Goal: Task Accomplishment & Management: Use online tool/utility

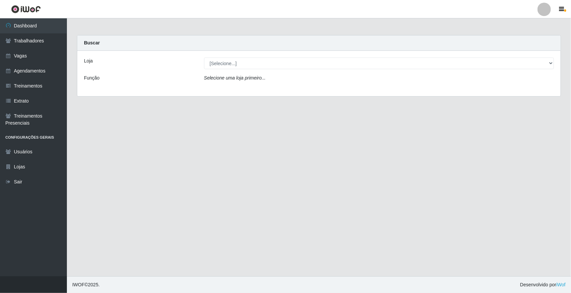
select select "65"
click at [204, 58] on select "[Selecione...] [GEOGRAPHIC_DATA]" at bounding box center [379, 64] width 350 height 12
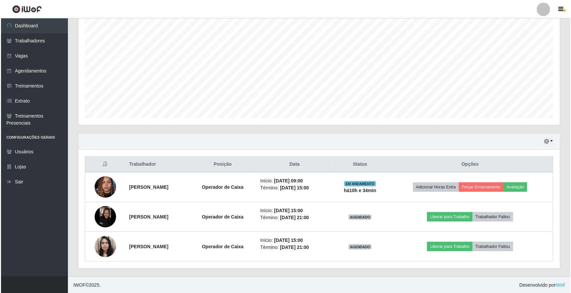
scroll to position [139, 482]
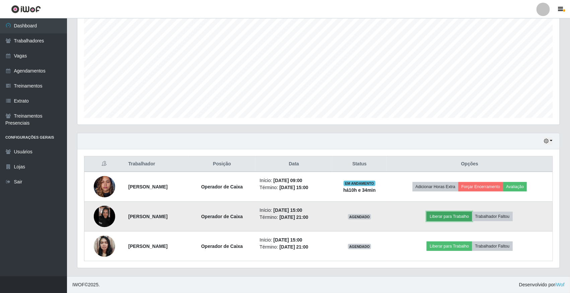
click at [463, 217] on button "Liberar para Trabalho" at bounding box center [448, 216] width 45 height 9
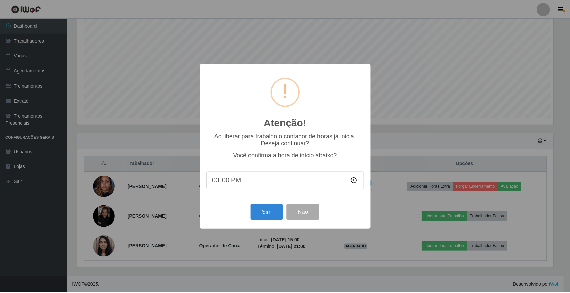
scroll to position [139, 477]
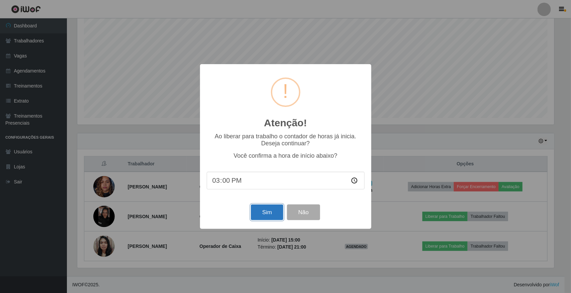
click at [260, 214] on button "Sim" at bounding box center [267, 213] width 32 height 16
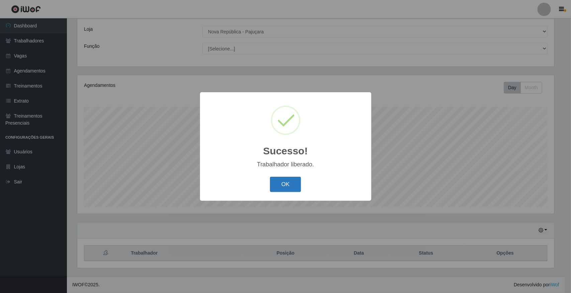
click at [278, 181] on button "OK" at bounding box center [285, 185] width 31 height 16
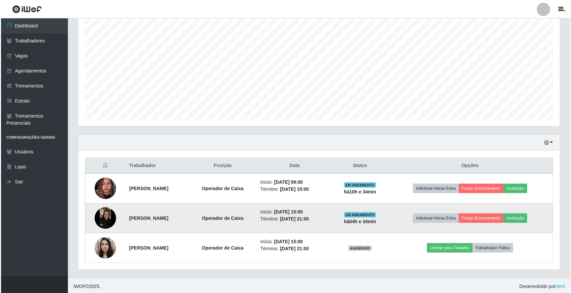
scroll to position [122, 0]
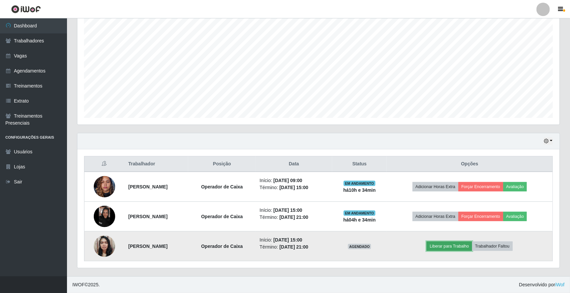
click at [442, 246] on button "Liberar para Trabalho" at bounding box center [448, 246] width 45 height 9
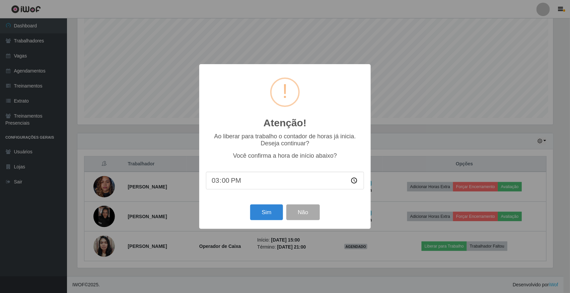
scroll to position [139, 477]
click at [265, 212] on button "Sim" at bounding box center [267, 213] width 32 height 16
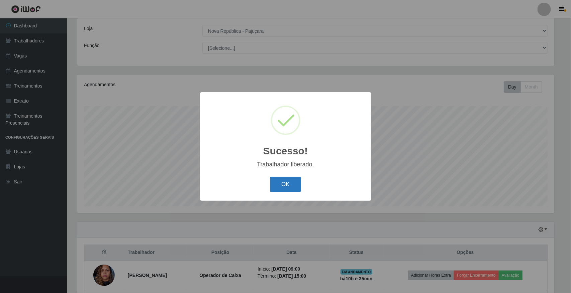
click at [280, 184] on button "OK" at bounding box center [285, 185] width 31 height 16
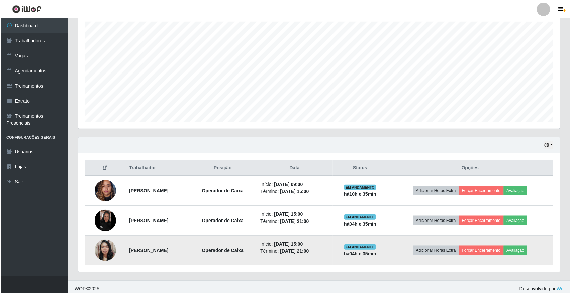
scroll to position [122, 0]
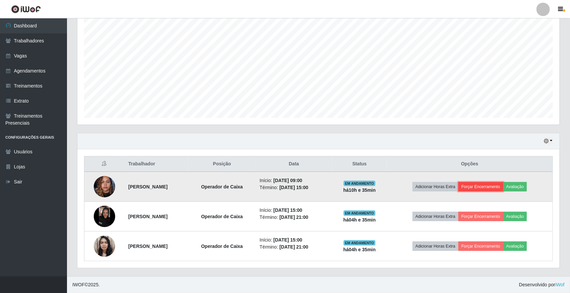
click at [494, 190] on button "Forçar Encerramento" at bounding box center [480, 186] width 45 height 9
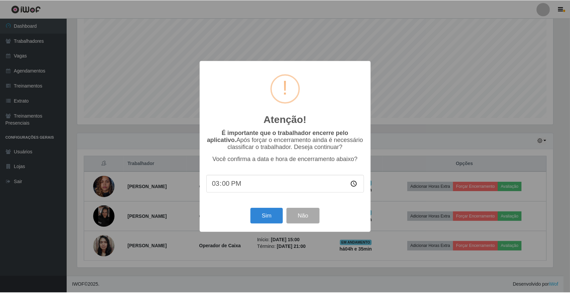
scroll to position [139, 477]
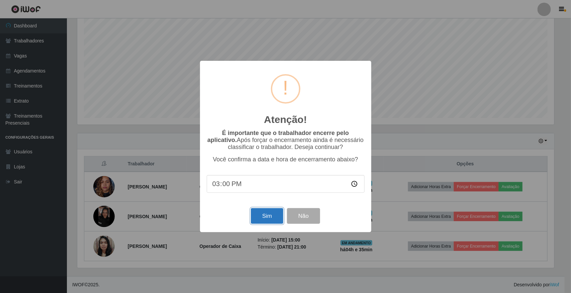
click at [261, 213] on button "Sim" at bounding box center [267, 216] width 32 height 16
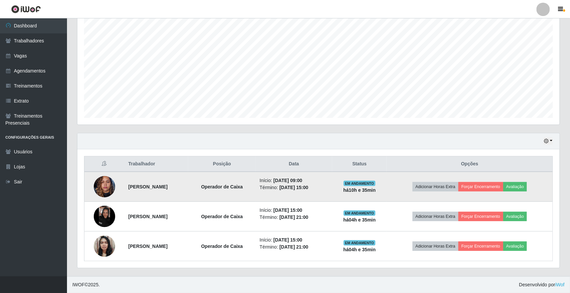
scroll to position [0, 0]
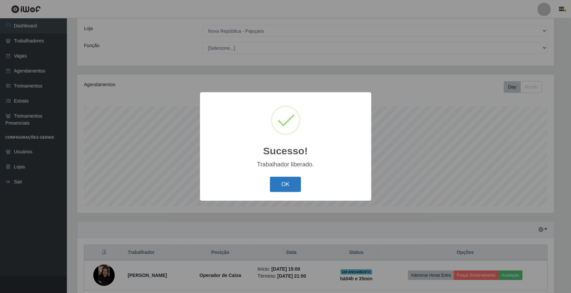
click at [274, 188] on button "OK" at bounding box center [285, 185] width 31 height 16
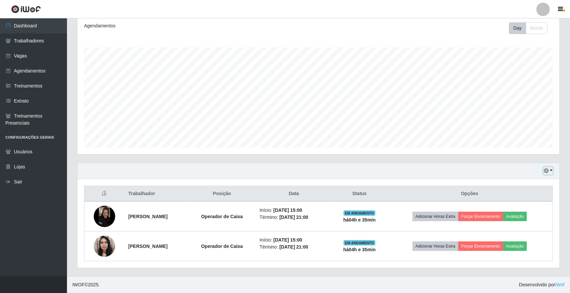
click at [551, 173] on button "button" at bounding box center [547, 171] width 9 height 8
click at [521, 196] on button "1 dia" at bounding box center [525, 197] width 53 height 14
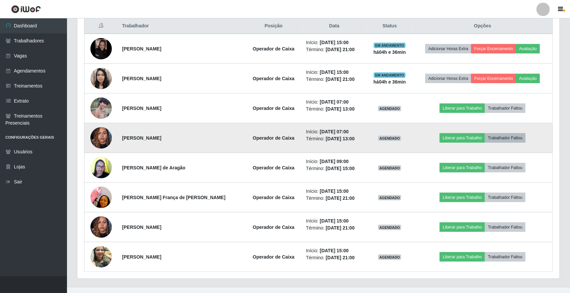
scroll to position [176, 0]
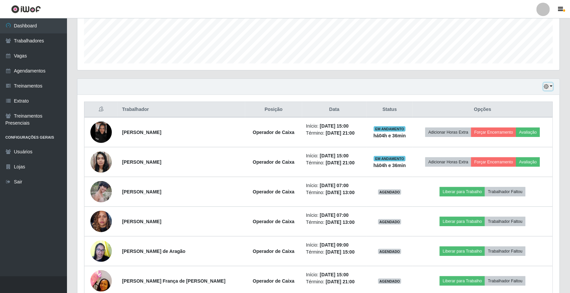
click at [548, 84] on button "button" at bounding box center [547, 87] width 9 height 8
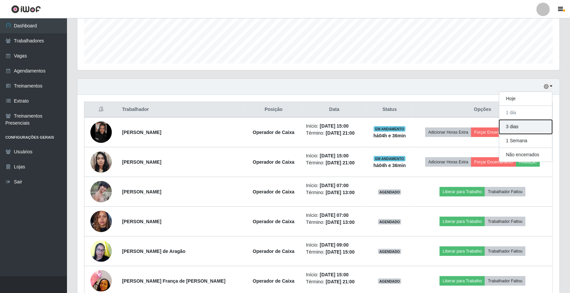
click at [534, 127] on button "3 dias" at bounding box center [525, 127] width 53 height 14
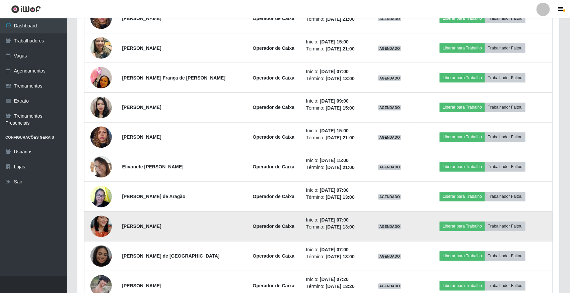
scroll to position [162, 0]
